Goal: Check status: Check status

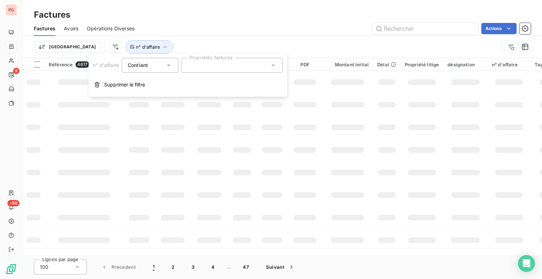
click at [206, 66] on div at bounding box center [232, 65] width 102 height 15
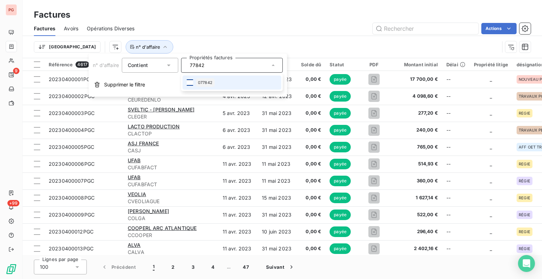
type input "77842"
click at [189, 82] on div at bounding box center [190, 82] width 6 height 6
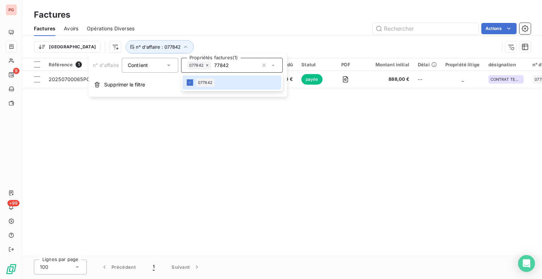
click at [268, 49] on div "Trier n° d'affaire : 077842" at bounding box center [266, 46] width 465 height 13
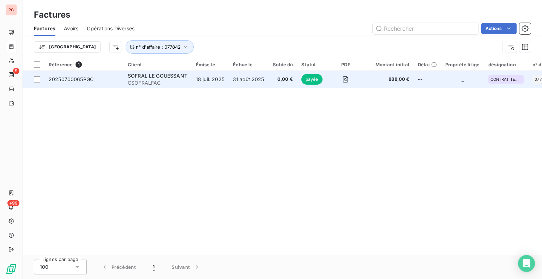
click at [254, 84] on td "31 août 2025" at bounding box center [249, 79] width 40 height 17
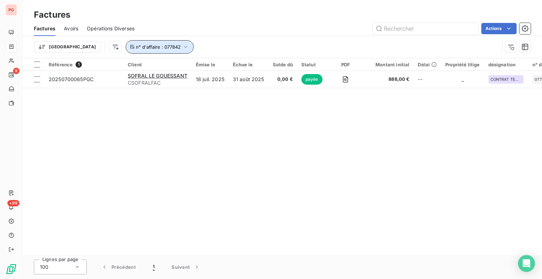
click at [182, 47] on icon "button" at bounding box center [185, 46] width 7 height 7
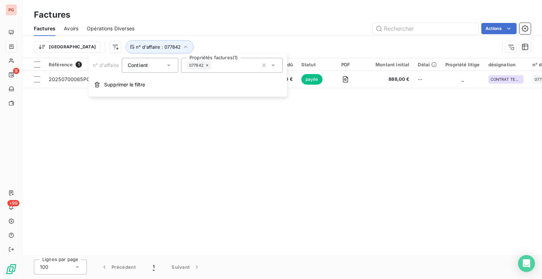
click at [208, 65] on icon at bounding box center [207, 65] width 2 height 2
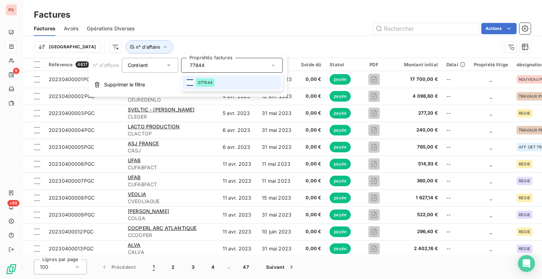
type input "77844"
click at [189, 84] on div at bounding box center [190, 82] width 6 height 6
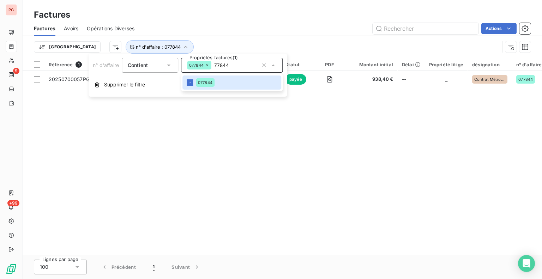
click at [324, 50] on div "Trier n° d'affaire : 077844" at bounding box center [266, 46] width 465 height 13
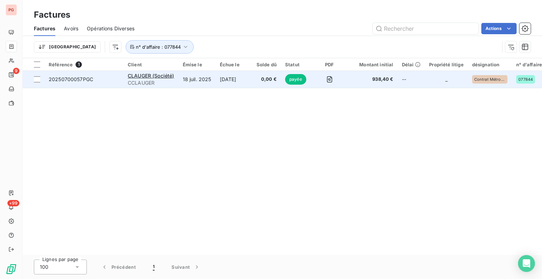
click at [245, 78] on td "[DATE]" at bounding box center [234, 79] width 37 height 17
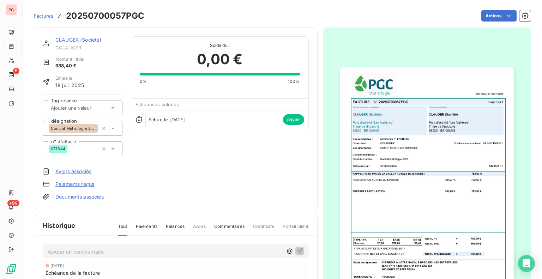
click at [401, 128] on img "button" at bounding box center [427, 189] width 174 height 245
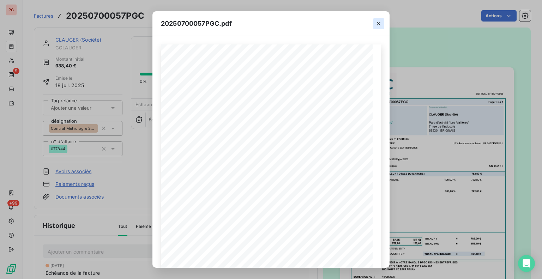
click at [383, 23] on button "button" at bounding box center [378, 23] width 11 height 11
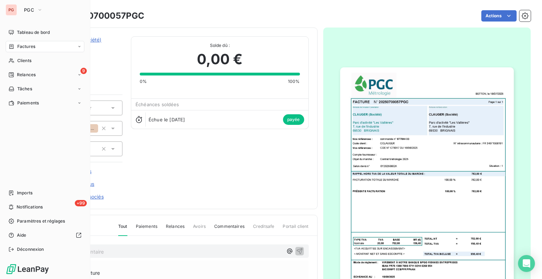
click at [23, 46] on span "Factures" at bounding box center [26, 46] width 18 height 6
click at [26, 47] on span "Factures" at bounding box center [26, 46] width 18 height 6
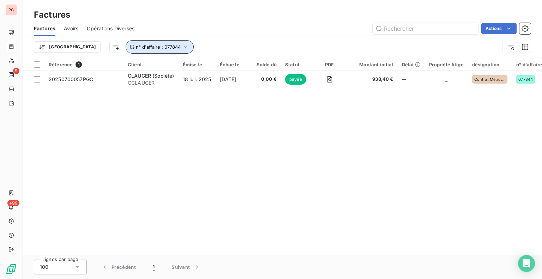
click at [182, 48] on icon "button" at bounding box center [185, 46] width 7 height 7
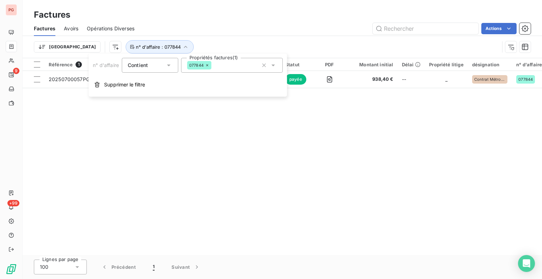
click at [210, 64] on div "077844" at bounding box center [199, 65] width 24 height 8
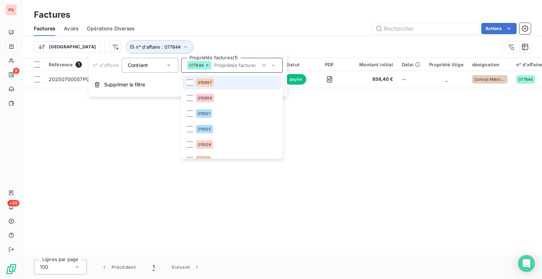
click at [208, 65] on icon at bounding box center [207, 65] width 4 height 4
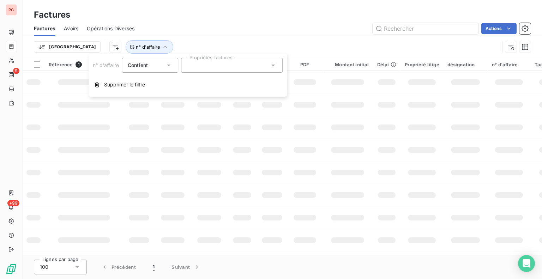
click at [208, 65] on div at bounding box center [232, 65] width 102 height 15
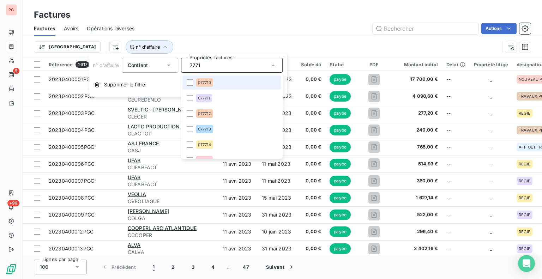
type input "77715"
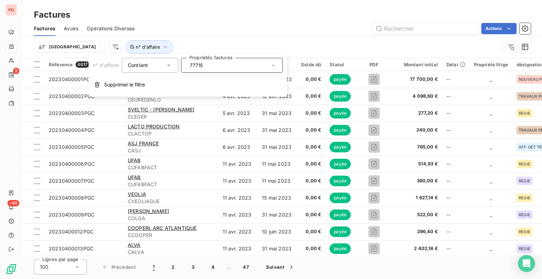
click at [230, 44] on div "Trier n° d'affaire" at bounding box center [266, 46] width 465 height 13
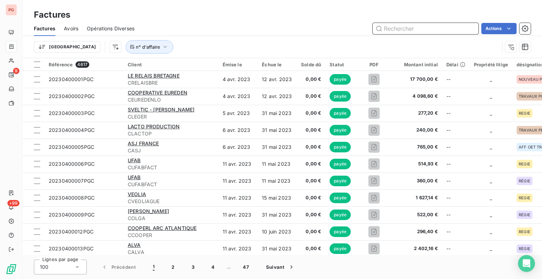
click at [412, 30] on input "text" at bounding box center [426, 28] width 106 height 11
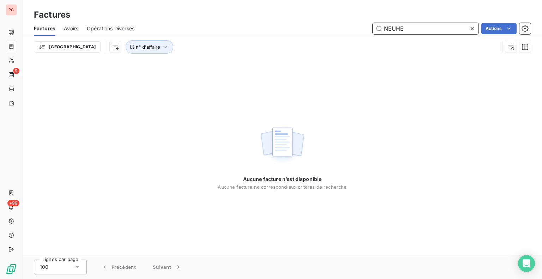
drag, startPoint x: 438, startPoint y: 30, endPoint x: 384, endPoint y: 29, distance: 54.0
click at [384, 29] on input "NEUHE" at bounding box center [426, 28] width 106 height 11
click at [409, 31] on input "NEUHE" at bounding box center [426, 28] width 106 height 11
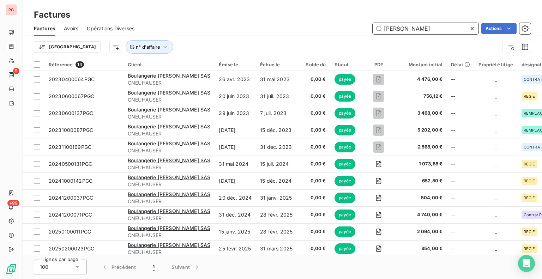
type input "[PERSON_NAME]"
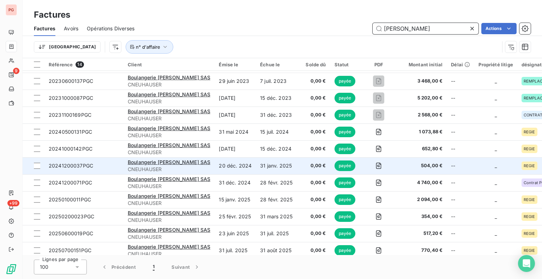
scroll to position [56, 0]
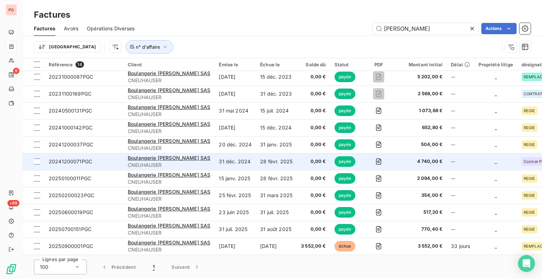
click at [282, 159] on td "28 févr. 2025" at bounding box center [276, 161] width 41 height 17
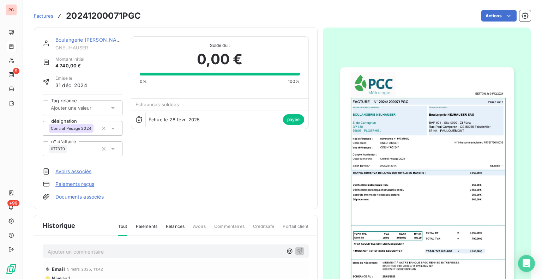
click at [399, 160] on img "button" at bounding box center [427, 189] width 174 height 245
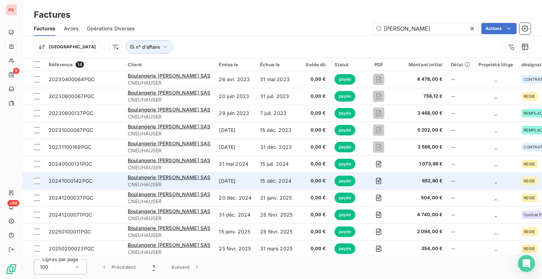
scroll to position [56, 0]
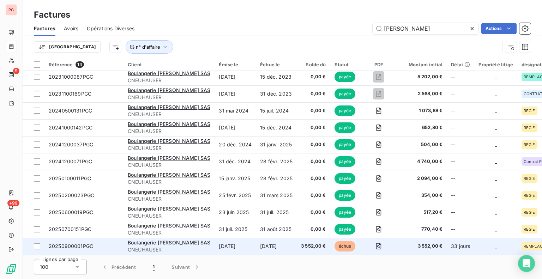
click at [239, 245] on td "[DATE]" at bounding box center [235, 246] width 41 height 17
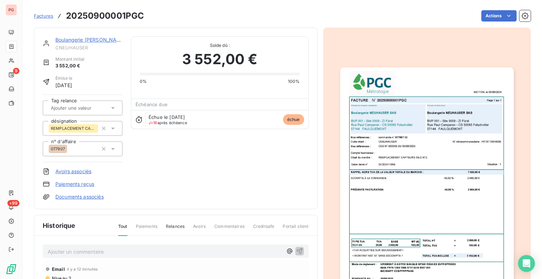
click at [396, 144] on img "button" at bounding box center [427, 189] width 174 height 245
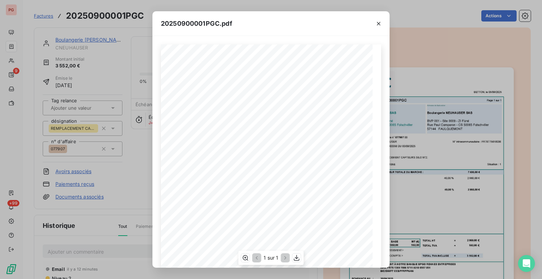
click at [235, 156] on span "REMPLACEMENT CAPTEURS SILO N°2;" at bounding box center [242, 154] width 61 height 3
drag, startPoint x: 292, startPoint y: 178, endPoint x: 302, endPoint y: 179, distance: 10.3
click at [302, 179] on div "[PERSON_NAME], [GEOGRAPHIC_DATA] [DATE] FACTURE N° 20250900001PGC Page 1 sur 1 …" at bounding box center [271, 193] width 212 height 299
click at [292, 180] on span "40,00 %" at bounding box center [298, 179] width 12 height 3
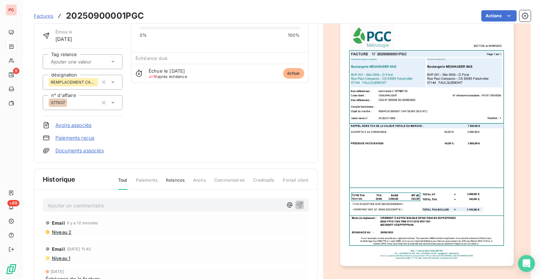
scroll to position [5, 0]
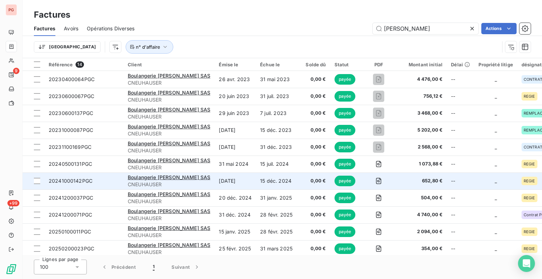
scroll to position [56, 0]
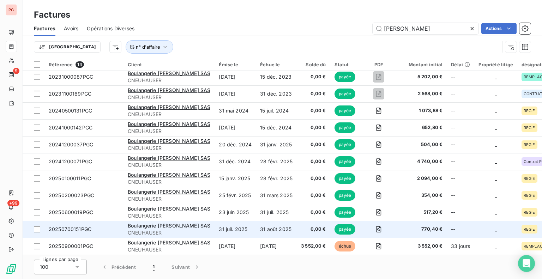
click at [238, 233] on td "31 juil. 2025" at bounding box center [235, 229] width 41 height 17
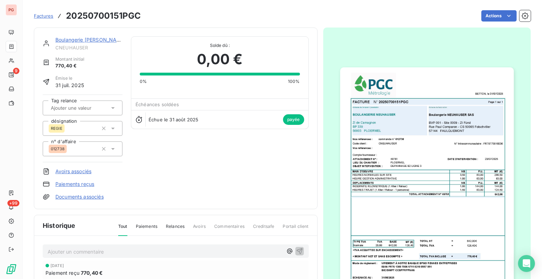
click at [429, 121] on img "button" at bounding box center [427, 189] width 174 height 245
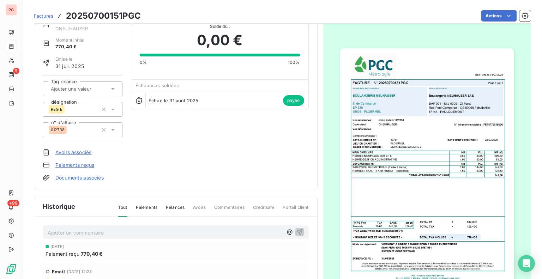
scroll to position [5, 0]
